Goal: Information Seeking & Learning: Learn about a topic

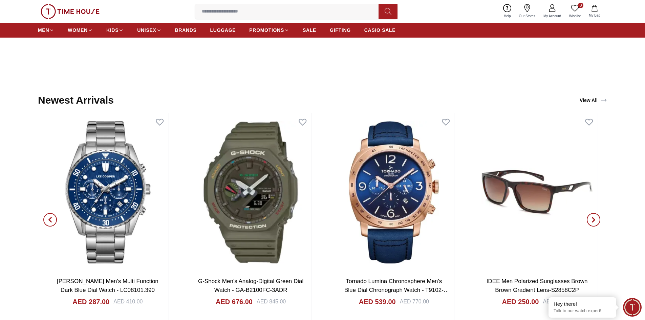
scroll to position [812, 0]
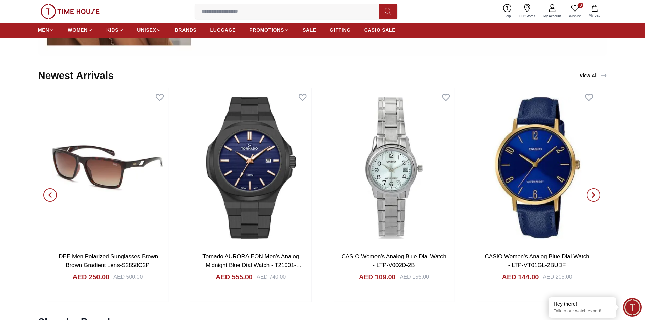
click at [45, 196] on span "button" at bounding box center [50, 195] width 14 height 14
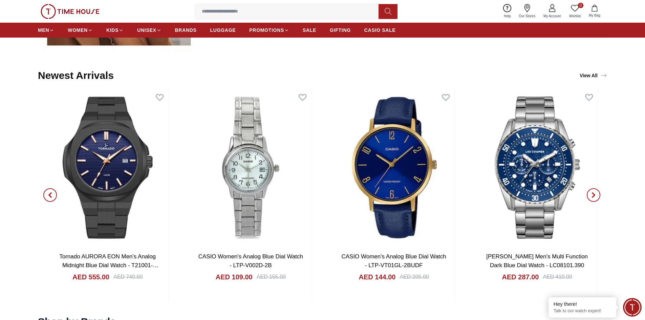
click at [45, 195] on span "button" at bounding box center [50, 195] width 14 height 14
click at [47, 195] on span "button" at bounding box center [50, 195] width 14 height 14
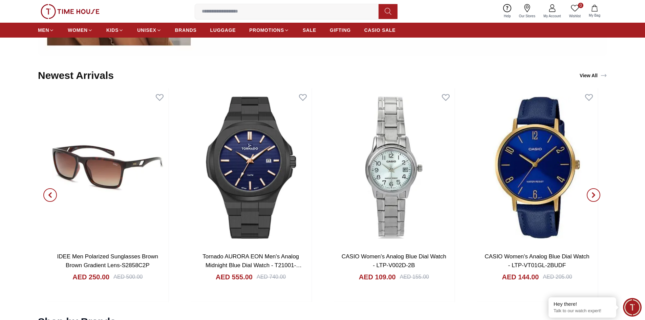
click at [593, 196] on icon "button" at bounding box center [593, 194] width 5 height 5
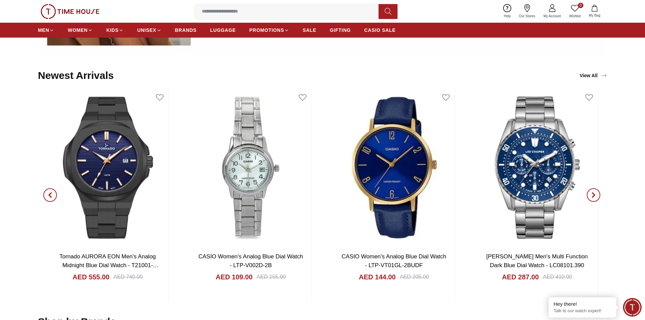
click at [593, 196] on icon "button" at bounding box center [593, 194] width 5 height 5
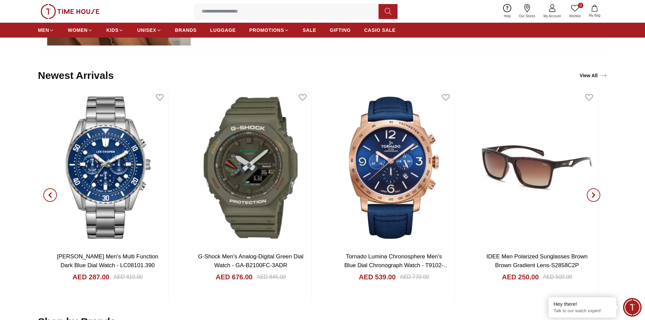
click at [593, 196] on icon "button" at bounding box center [593, 194] width 5 height 5
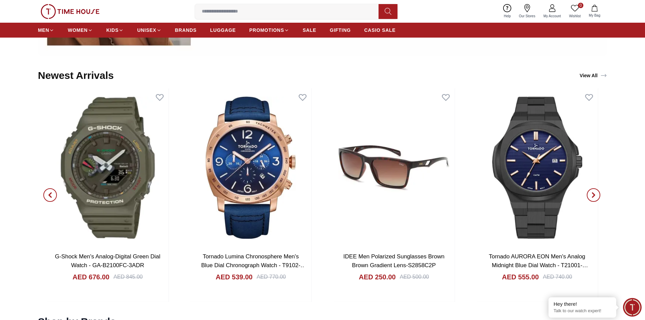
click at [593, 196] on icon "button" at bounding box center [593, 194] width 5 height 5
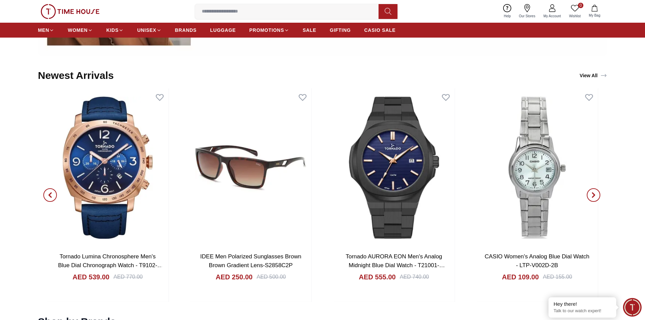
click at [593, 196] on icon "button" at bounding box center [593, 194] width 5 height 5
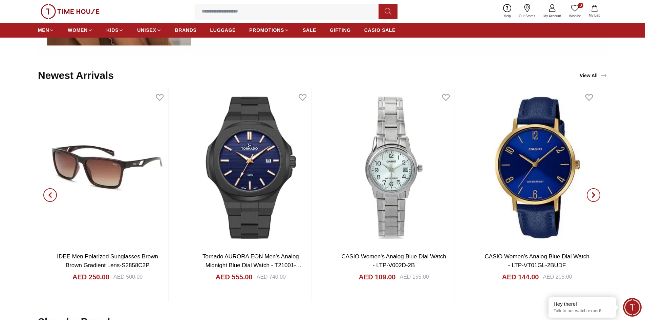
click at [593, 196] on icon "button" at bounding box center [593, 194] width 5 height 5
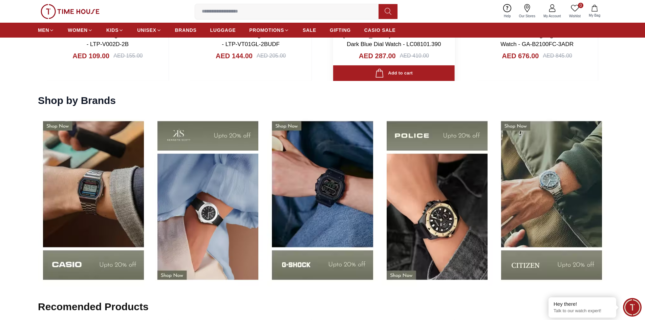
scroll to position [1083, 0]
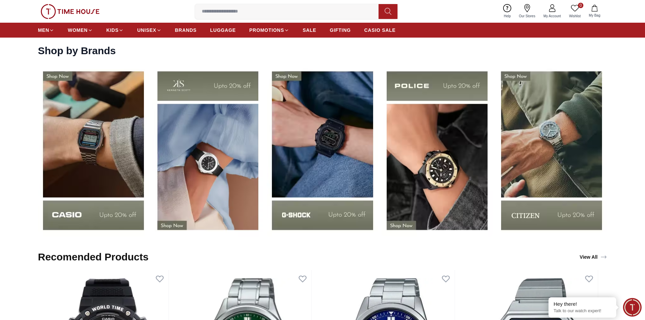
click at [439, 164] on img at bounding box center [436, 151] width 111 height 174
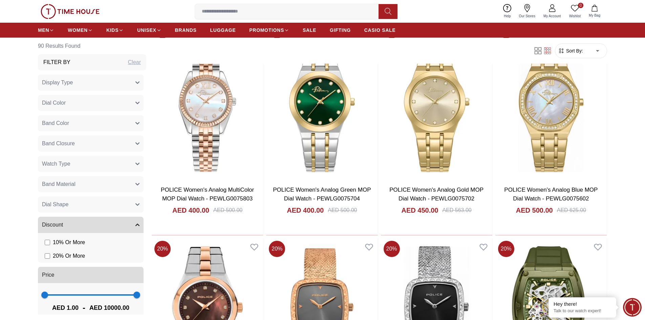
scroll to position [812, 0]
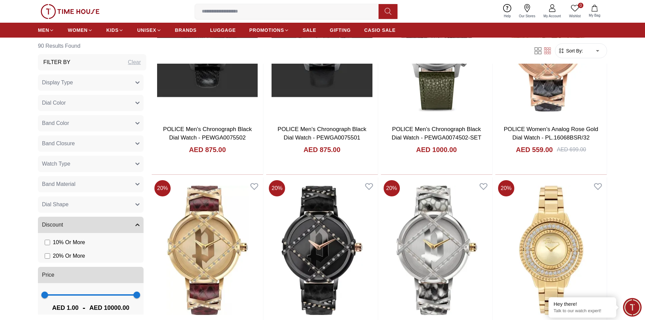
scroll to position [2098, 0]
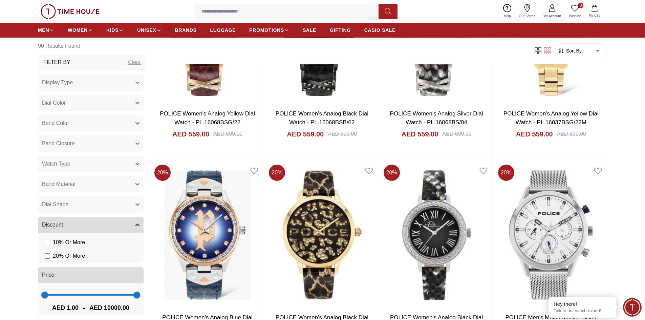
scroll to position [2200, 0]
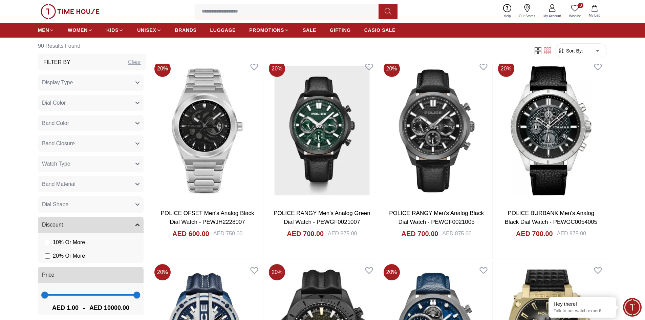
scroll to position [4162, 0]
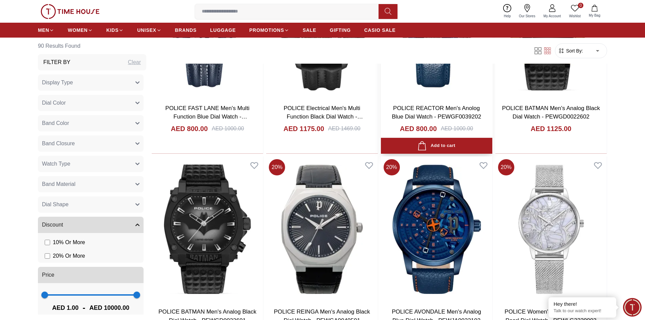
scroll to position [4230, 0]
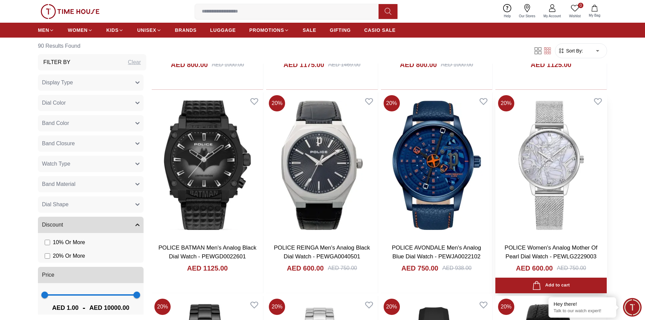
scroll to position [4399, 0]
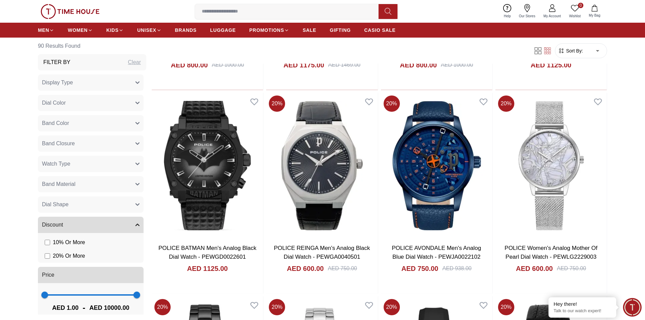
scroll to position [2154, 0]
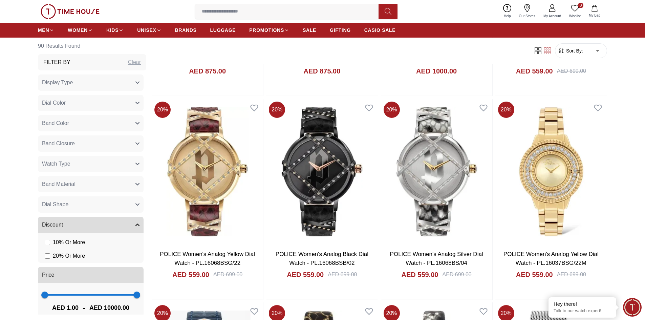
scroll to position [1150, 0]
